Goal: Task Accomplishment & Management: Use online tool/utility

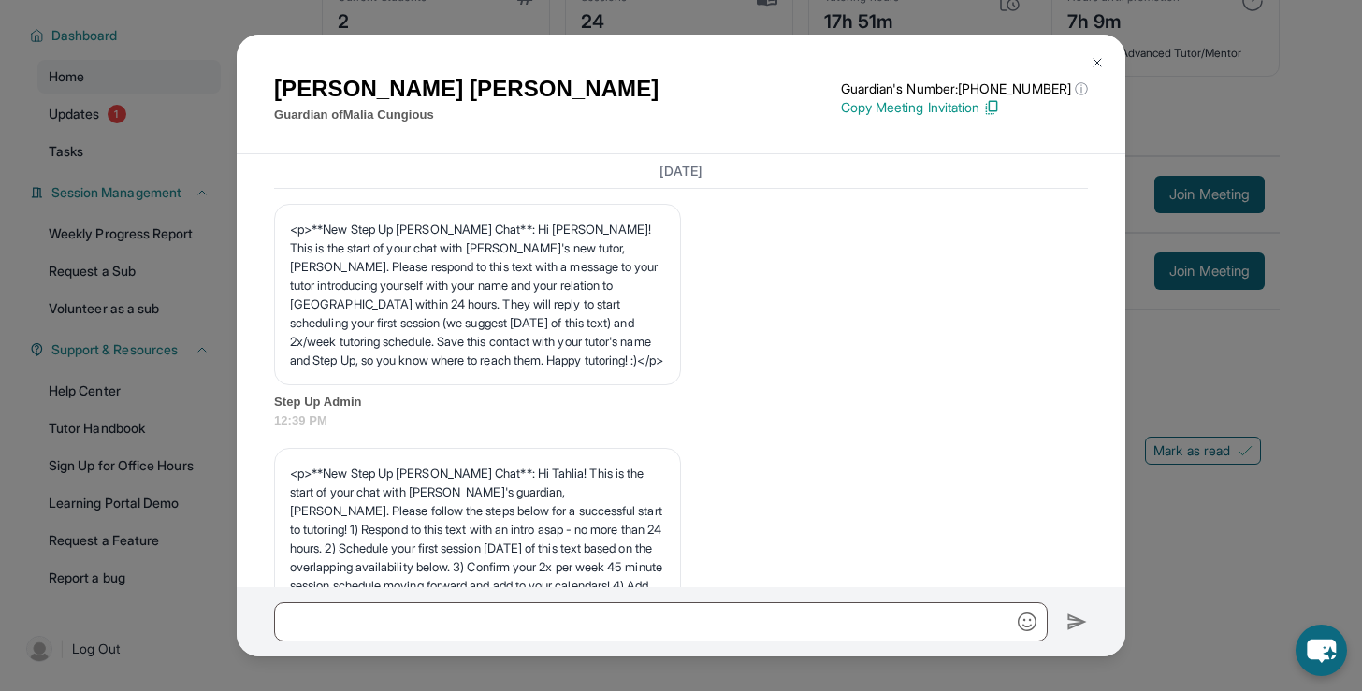
scroll to position [30266, 0]
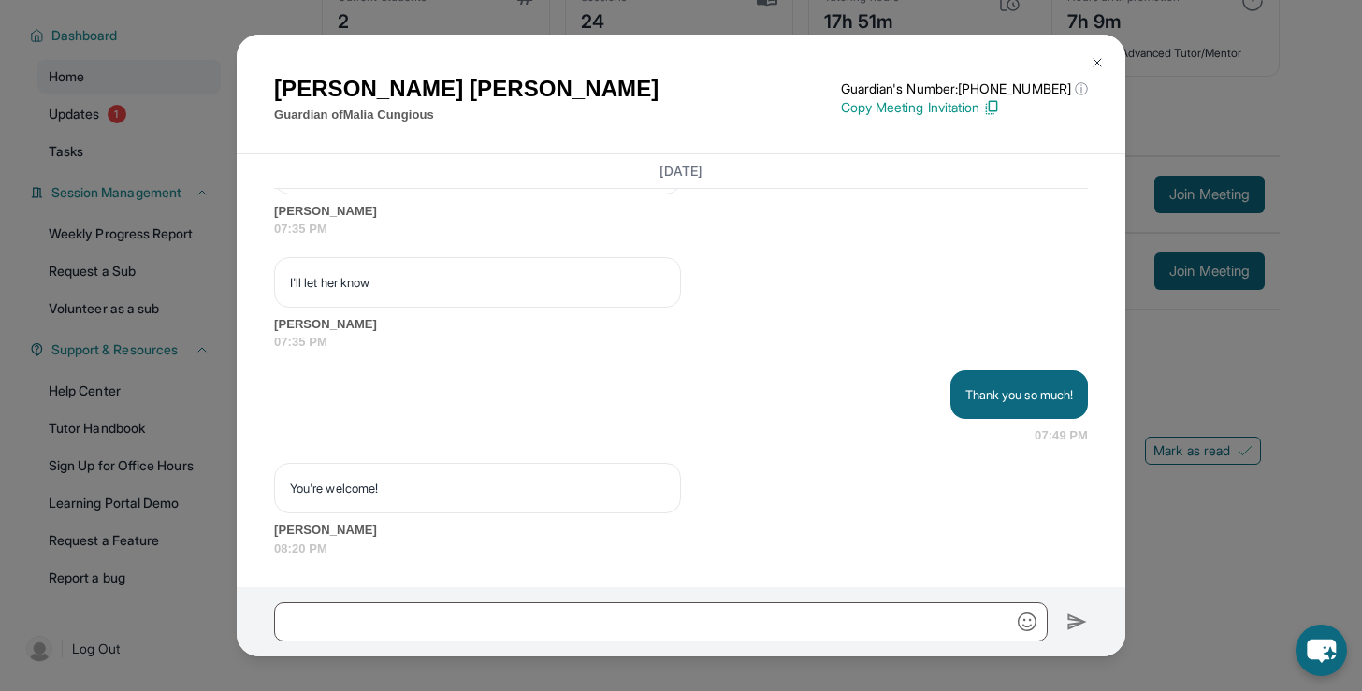
click at [1098, 56] on img at bounding box center [1097, 62] width 15 height 15
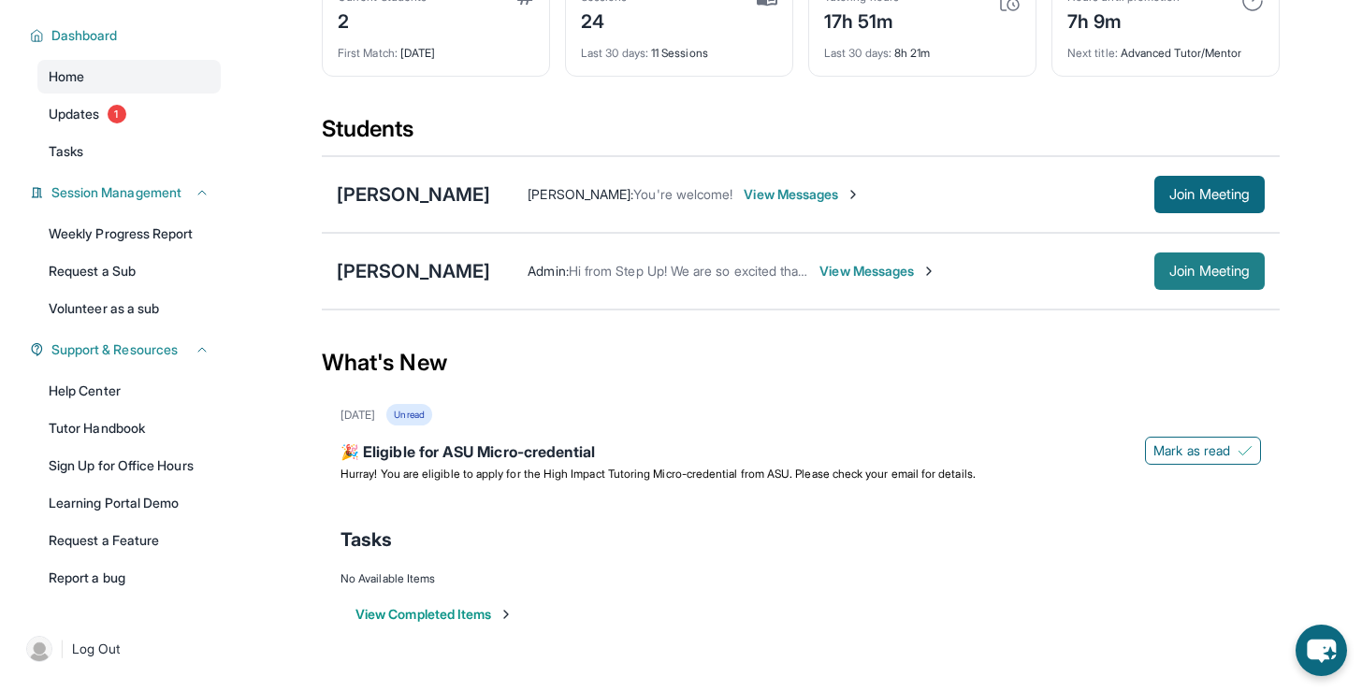
click at [1177, 270] on span "Join Meeting" at bounding box center [1209, 271] width 80 height 11
click at [1209, 291] on div "Cassius Askew Admin : Hi from Step Up! We are so excited that you are matched w…" at bounding box center [801, 271] width 958 height 77
click at [1198, 266] on span "Join Meeting" at bounding box center [1209, 271] width 80 height 11
click at [1170, 277] on span "Join Meeting" at bounding box center [1209, 271] width 80 height 11
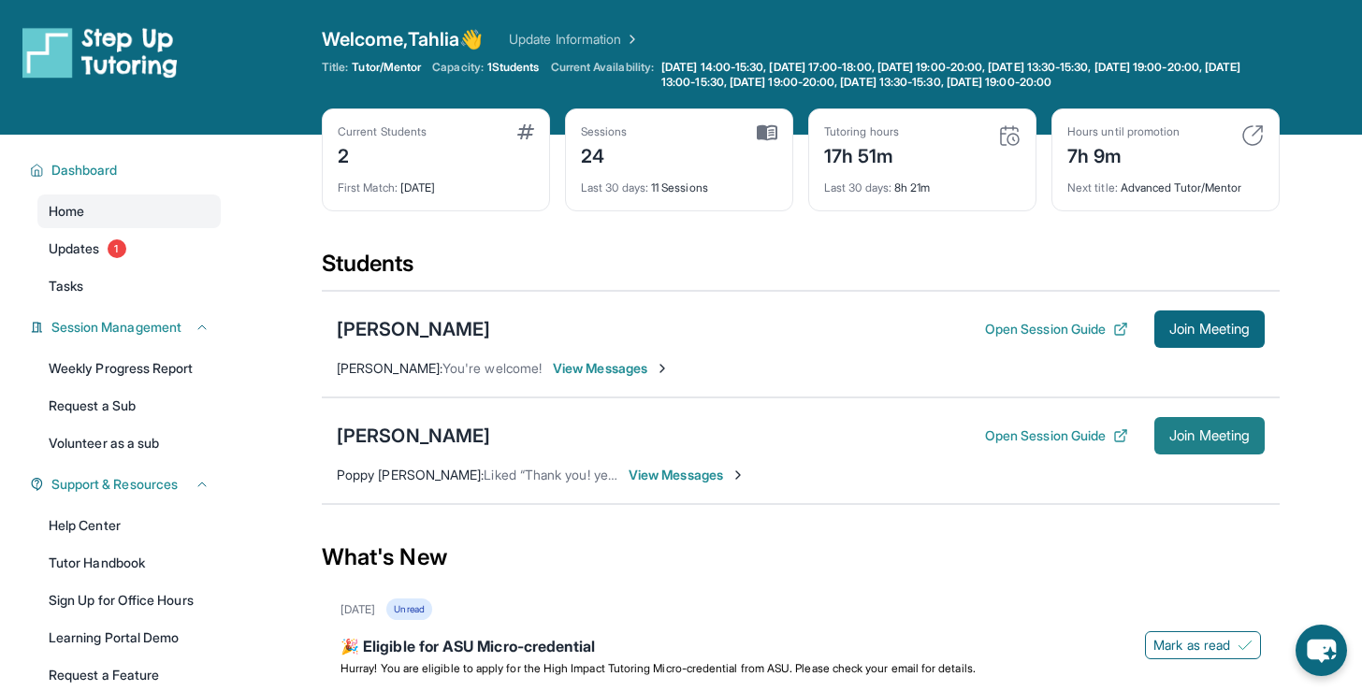
click at [1188, 436] on span "Join Meeting" at bounding box center [1209, 435] width 80 height 11
